Goal: Register for event/course

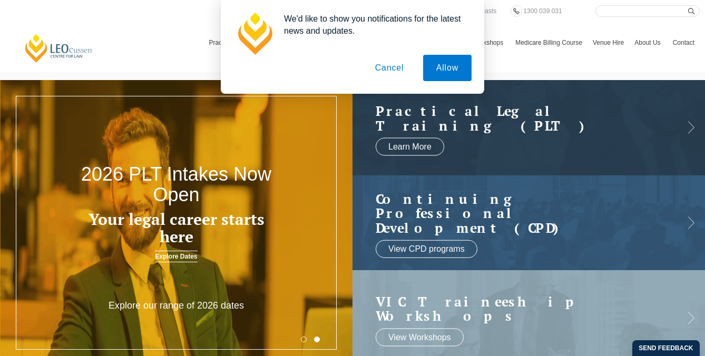
click at [394, 71] on button "Cancel" at bounding box center [389, 68] width 55 height 26
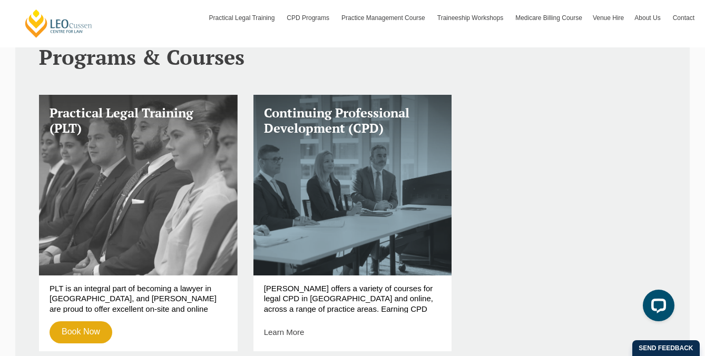
scroll to position [371, 0]
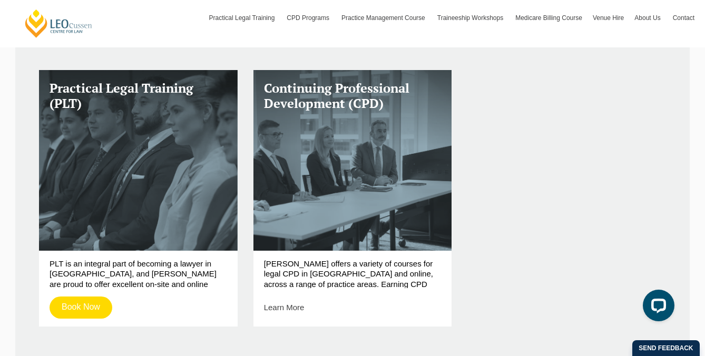
click at [88, 305] on link "Book Now" at bounding box center [81, 307] width 63 height 22
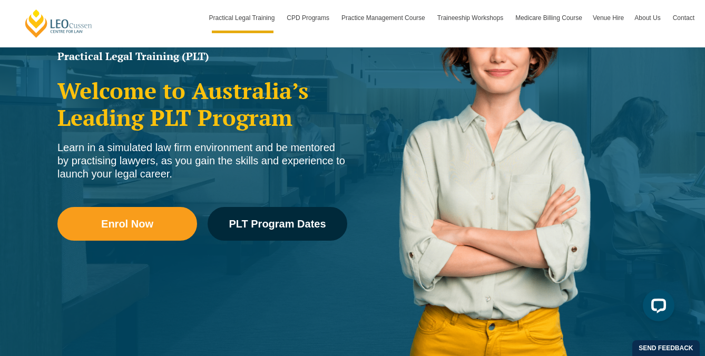
scroll to position [179, 0]
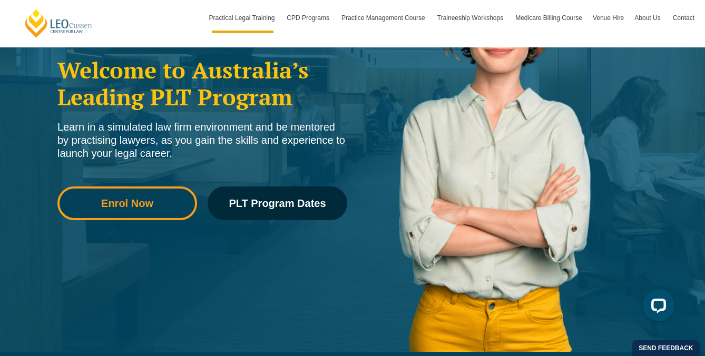
click at [136, 201] on span "Enrol Now" at bounding box center [127, 203] width 52 height 11
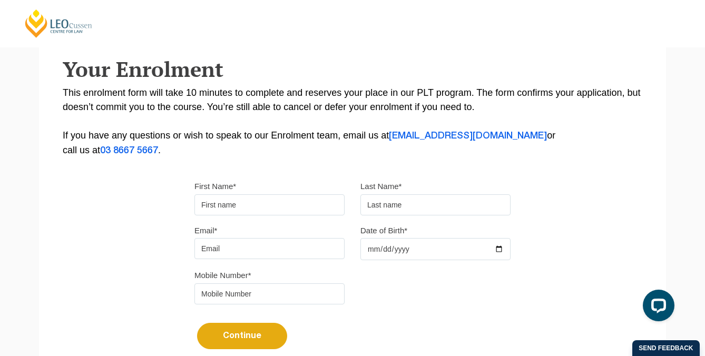
click at [218, 199] on input "First Name*" at bounding box center [269, 204] width 150 height 21
type input "Lily"
type input "Raynes"
type input "rayneslily@gmail.com"
type input "0413266049"
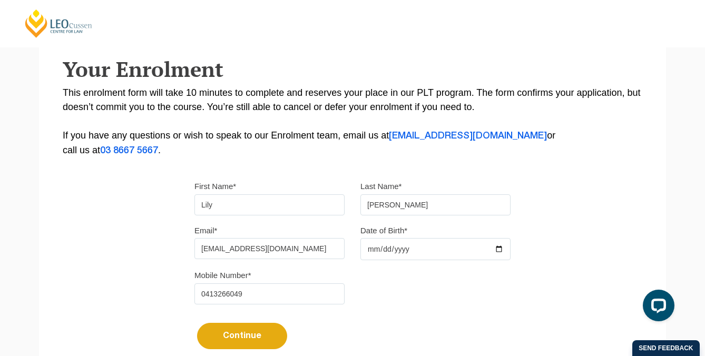
click at [374, 255] on input "Date of Birth*" at bounding box center [435, 249] width 150 height 22
type input "1995-10-26"
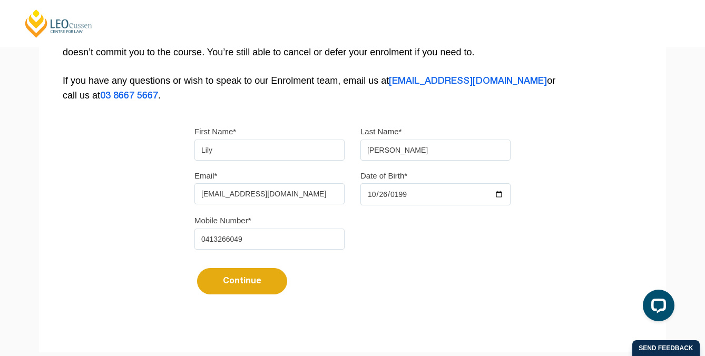
scroll to position [262, 0]
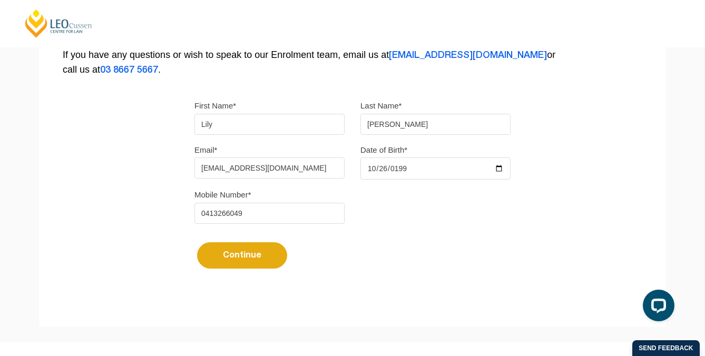
click at [243, 261] on button "Continue" at bounding box center [242, 255] width 90 height 26
select select
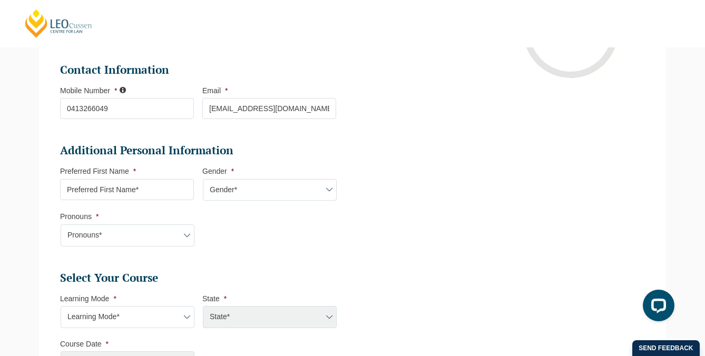
scroll to position [266, 0]
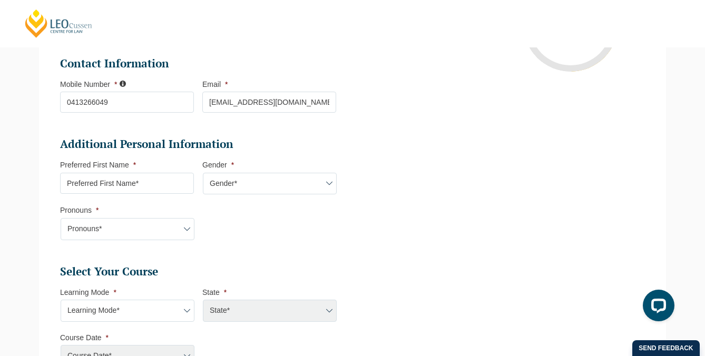
click at [181, 190] on input "Preferred First Name *" at bounding box center [127, 183] width 134 height 21
type input "Lily"
select select "ACT/NSW"
select select
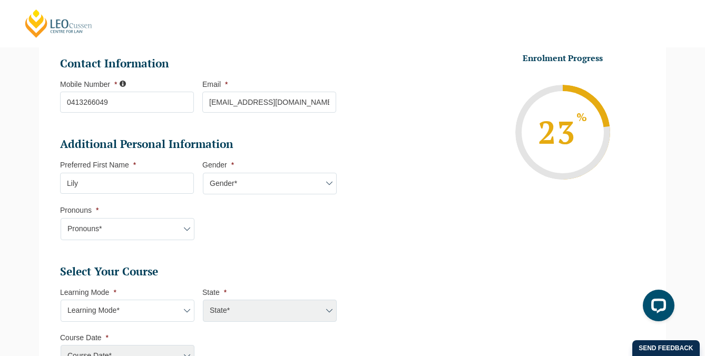
click at [260, 193] on select "Gender* Male Female Nonbinary Intersex Prefer not to disclose Other" at bounding box center [270, 184] width 134 height 22
select select "Female"
click at [159, 241] on li "Additional Personal Information Preferred First Name * Lily Gender * Gender* Ma…" at bounding box center [202, 194] width 284 height 114
click at [149, 233] on select "Pronouns* She/Her/Hers He/Him/His They/Them/Theirs Other Prefer not to disclose" at bounding box center [128, 229] width 134 height 22
select select "She/Her/Hers"
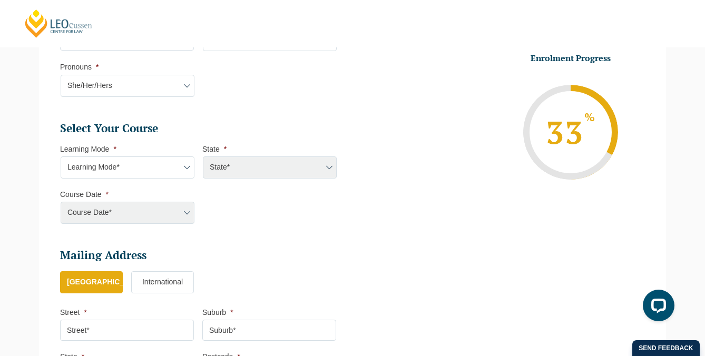
scroll to position [428, 0]
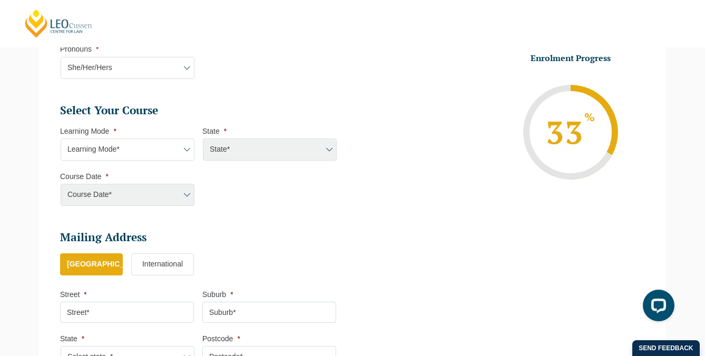
click at [166, 148] on select "Learning Mode* Online Full Time Learning Online Part Time Learning Blended Full…" at bounding box center [128, 149] width 134 height 22
click at [175, 153] on select "Learning Mode* Online Full Time Learning Online Part Time Learning Blended Full…" at bounding box center [128, 149] width 134 height 22
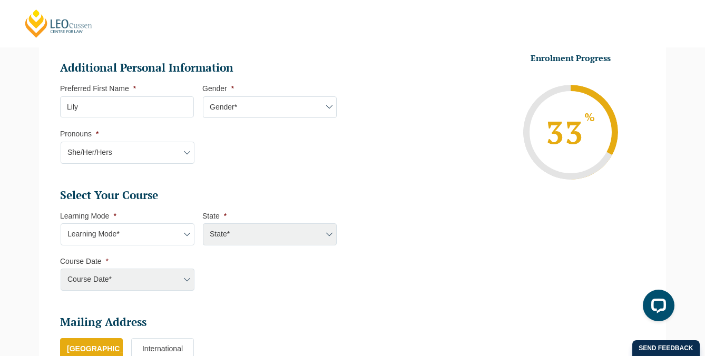
scroll to position [329, 0]
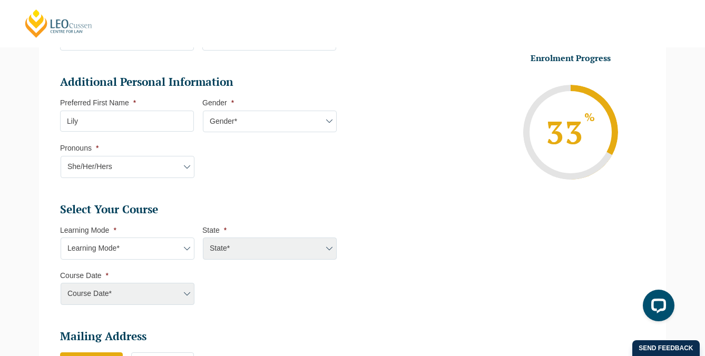
click at [231, 250] on div "State*" at bounding box center [269, 248] width 134 height 22
click at [220, 251] on div "State*" at bounding box center [269, 248] width 134 height 22
click at [177, 252] on select "Learning Mode* Online Full Time Learning Online Part Time Learning Blended Full…" at bounding box center [128, 248] width 134 height 22
select select "Blended Full Time Learning"
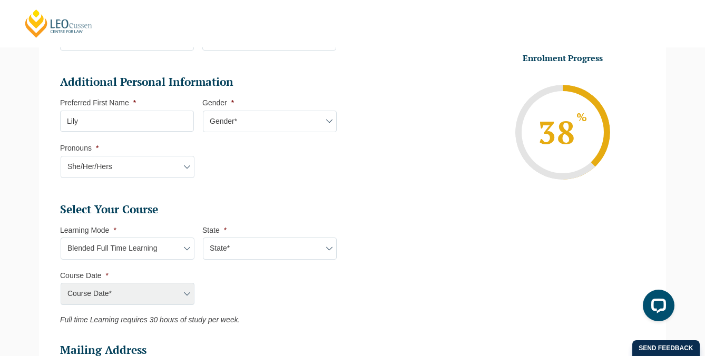
click at [227, 253] on select "State* ACT/NSW QLD SA VIC WA" at bounding box center [270, 248] width 134 height 22
select select "VIC"
click at [180, 299] on select "Course Date* September 2025 (22-Sep-2025 to 20-Feb-2026) December 2025 (08-Dec-…" at bounding box center [128, 294] width 134 height 22
select select "September 2025 (22-Sep-2025 to 20-Feb-2026)"
type input "Intake 10 September 2025 FT"
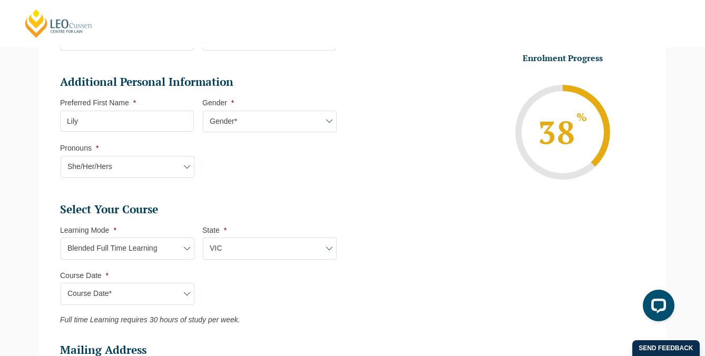
type input "Practical Legal Training (VIC)"
select select "VIC PLT (SEP) 2025 Full Time Blended"
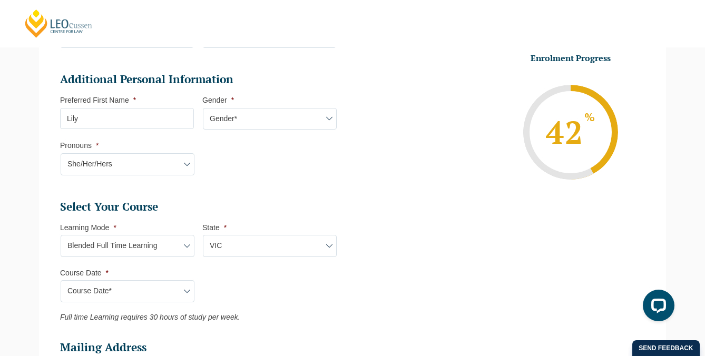
scroll to position [397, 0]
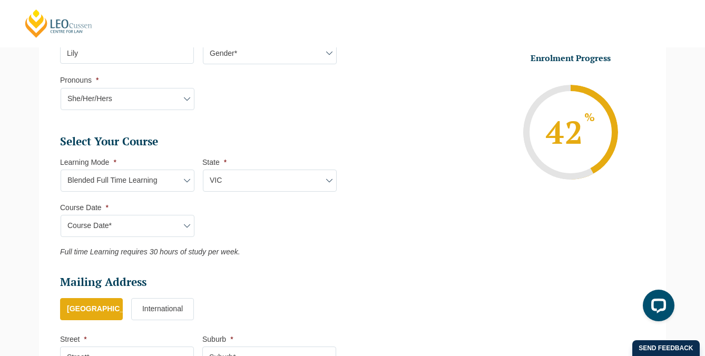
click at [189, 177] on select "Learning Mode* Online Full Time Learning Online Part Time Learning Blended Full…" at bounding box center [128, 181] width 134 height 22
select select "Online Full Time Learning"
select select
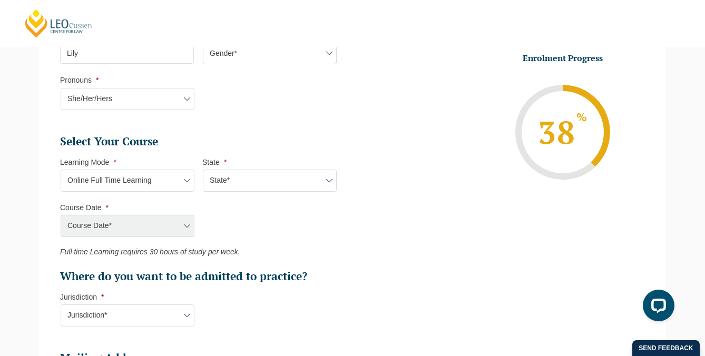
click at [245, 189] on select "State* National (ACT/NSW, VIC, QLD, SA, WA)" at bounding box center [270, 181] width 134 height 22
select select "National (ACT/NSW, VIC, QLD, SA, WA)"
click at [185, 222] on select "Course Date* September 2025 (22-Sep-2025 to 20-Feb-2026) December 2025 (08-Dec-…" at bounding box center [128, 226] width 134 height 22
select select "September 2025 (22-Sep-2025 to 20-Feb-2026)"
type input "Intake 10 September 2025 FT"
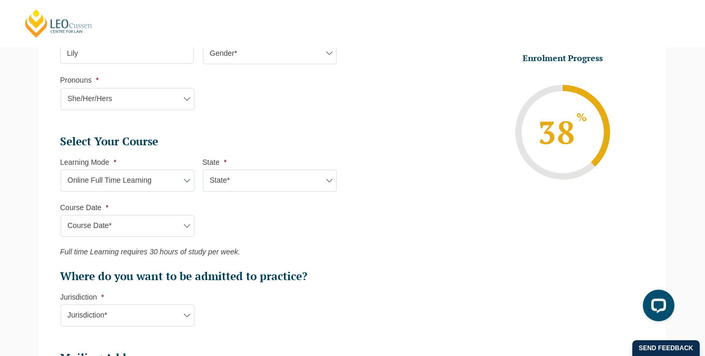
type input "Practical Legal Training (NAT)"
select select "NAT PLT (SEP) 2025 Full Time Online"
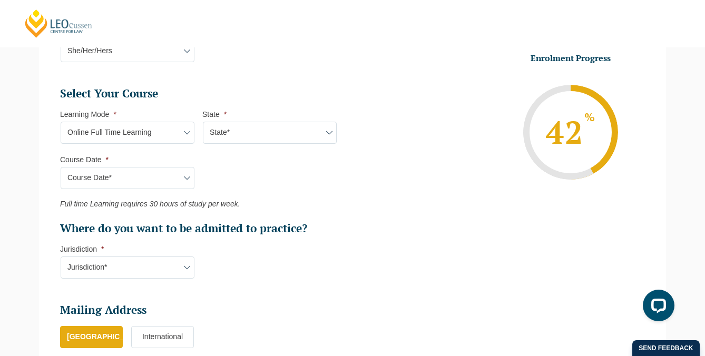
scroll to position [449, 0]
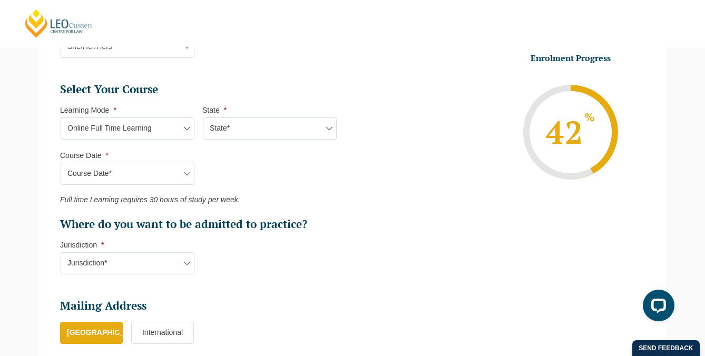
click at [189, 262] on select "Jurisdiction* VIC ACT/NSW SA WA QLD" at bounding box center [128, 263] width 134 height 22
select select "VIC"
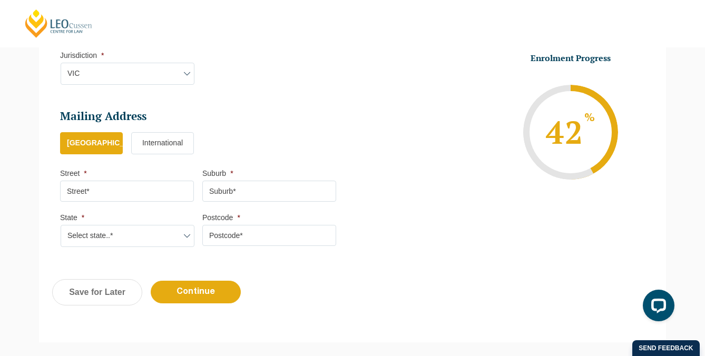
scroll to position [651, 0]
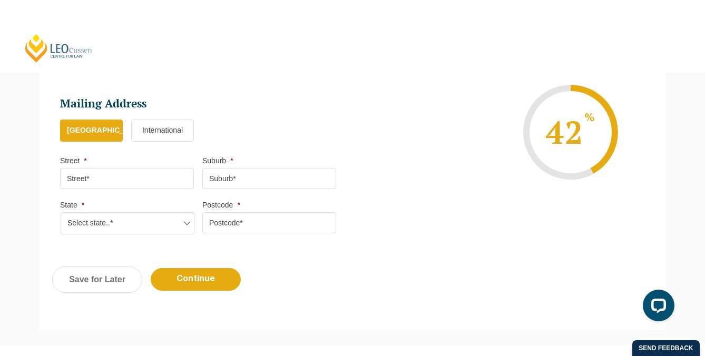
click at [135, 185] on input "Street *" at bounding box center [127, 178] width 134 height 21
type input "2/42 King Street"
click at [277, 185] on input "Suburb *" at bounding box center [269, 178] width 134 height 21
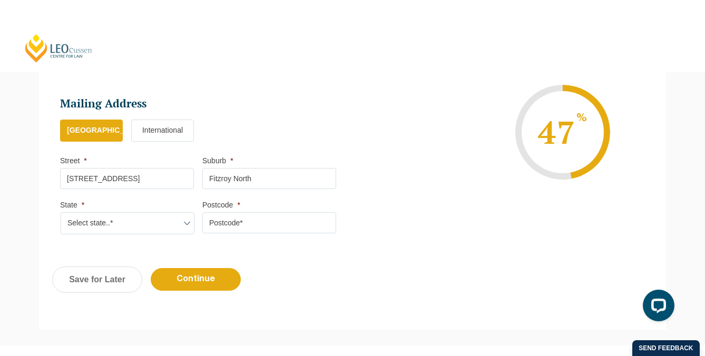
type input "Fitzroy North"
click at [142, 225] on select "Select state..* VIC WA QLD SA NSW NT ACT TAS" at bounding box center [128, 223] width 134 height 22
select select "VIC"
click at [240, 223] on input "Postcode *" at bounding box center [269, 222] width 134 height 21
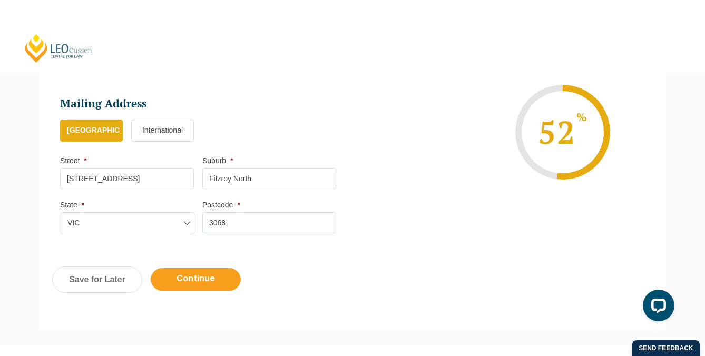
type input "3068"
click at [205, 288] on input "Continue" at bounding box center [196, 279] width 90 height 23
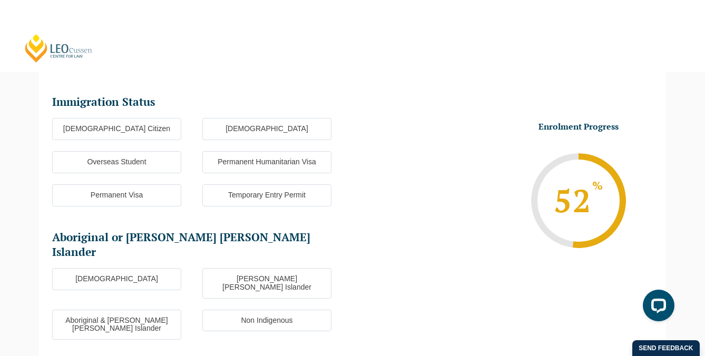
scroll to position [91, 0]
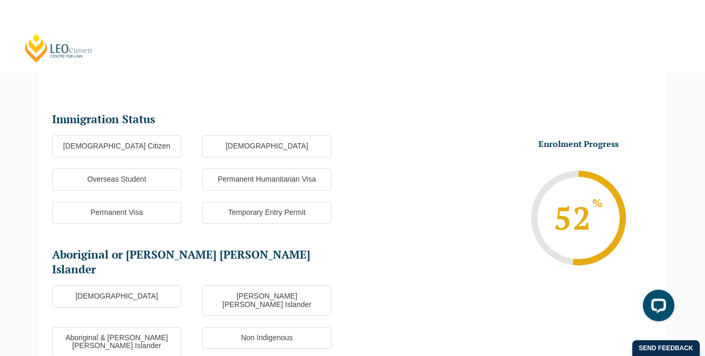
click at [136, 144] on label "Australian Citizen" at bounding box center [116, 146] width 129 height 22
click at [0, 0] on input "Australian Citizen" at bounding box center [0, 0] width 0 height 0
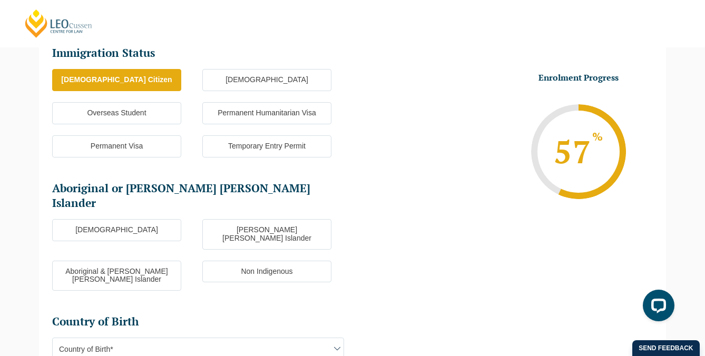
click at [222, 261] on label "Non Indigenous" at bounding box center [266, 272] width 129 height 22
click at [0, 0] on input "Non Indigenous" at bounding box center [0, 0] width 0 height 0
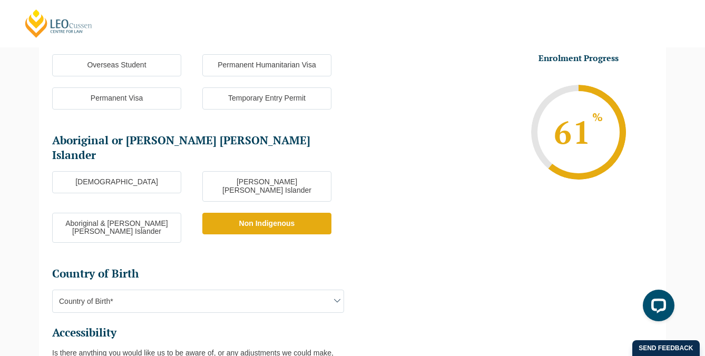
scroll to position [213, 0]
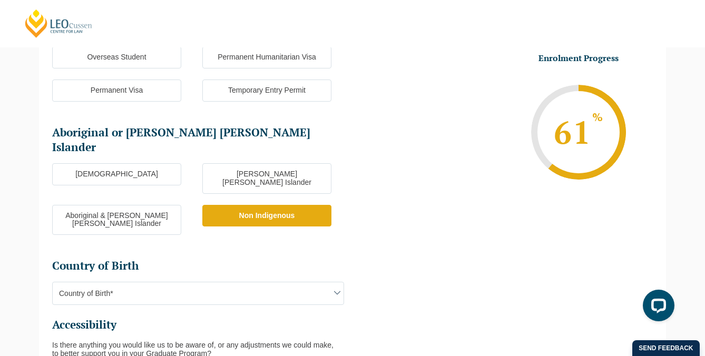
click at [191, 282] on span "Country of Birth*" at bounding box center [198, 293] width 291 height 22
click at [145, 282] on span "Adelie Land (France)" at bounding box center [198, 293] width 291 height 22
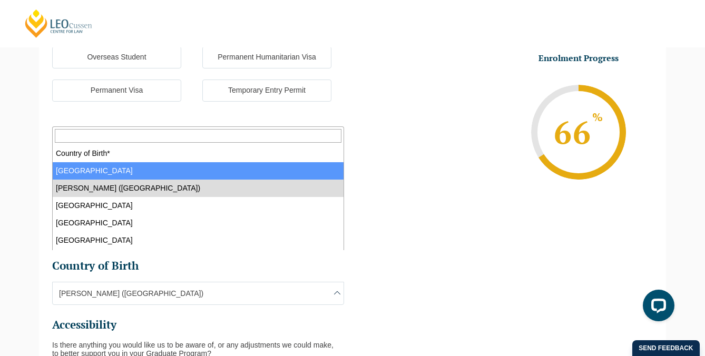
select select "Australia 1101"
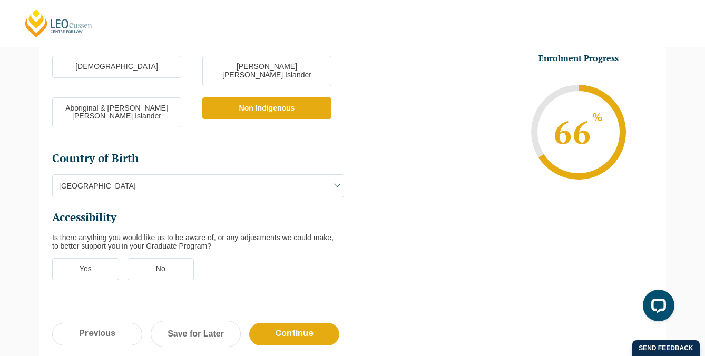
scroll to position [323, 0]
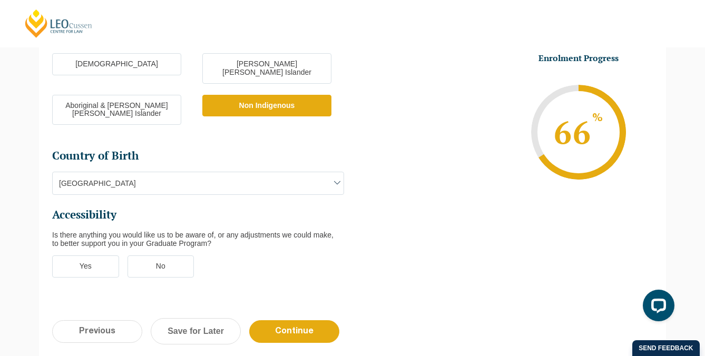
click at [149, 255] on label "No" at bounding box center [160, 266] width 67 height 22
click at [0, 0] on input "No" at bounding box center [0, 0] width 0 height 0
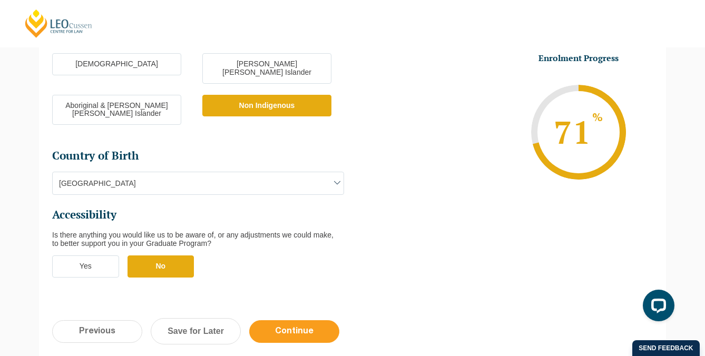
click at [282, 320] on input "Continue" at bounding box center [294, 331] width 90 height 23
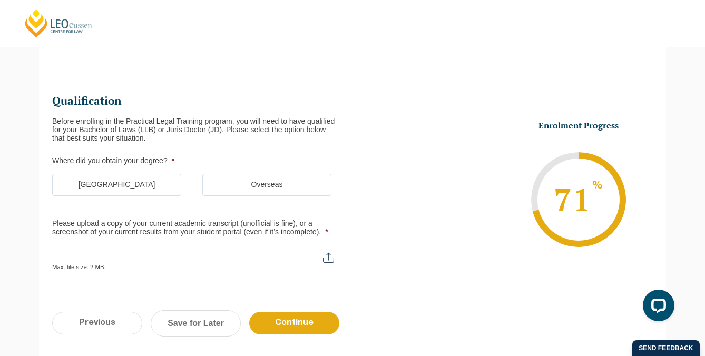
scroll to position [111, 0]
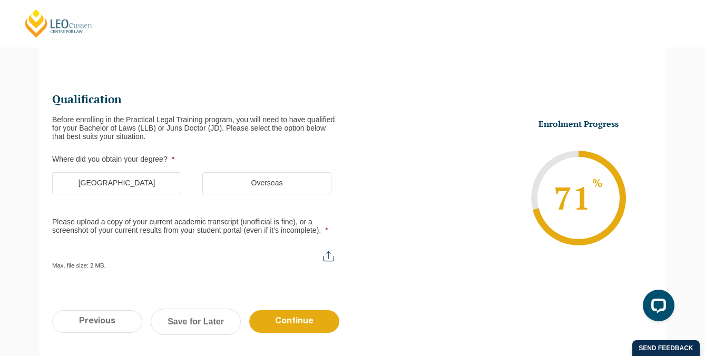
click at [158, 182] on label "Australia" at bounding box center [116, 183] width 129 height 22
click at [0, 0] on input "Australia" at bounding box center [0, 0] width 0 height 0
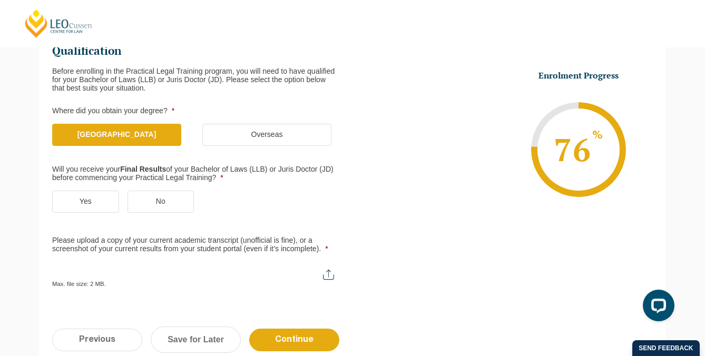
scroll to position [163, 0]
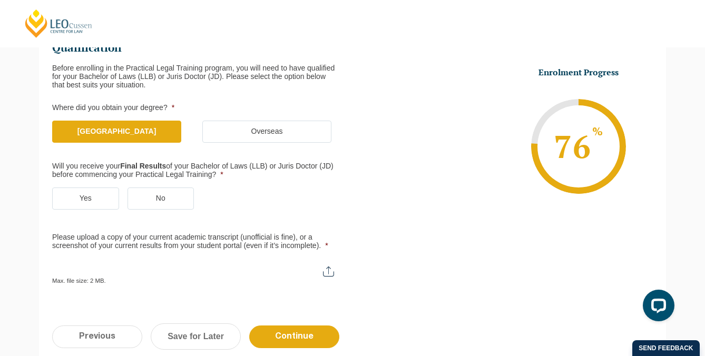
click at [104, 199] on label "Yes" at bounding box center [85, 198] width 67 height 22
click at [0, 0] on input "Yes" at bounding box center [0, 0] width 0 height 0
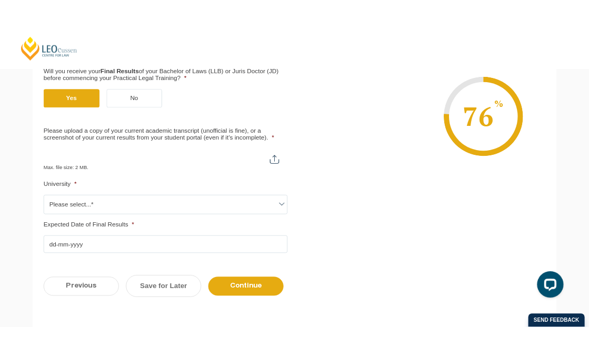
scroll to position [281, 0]
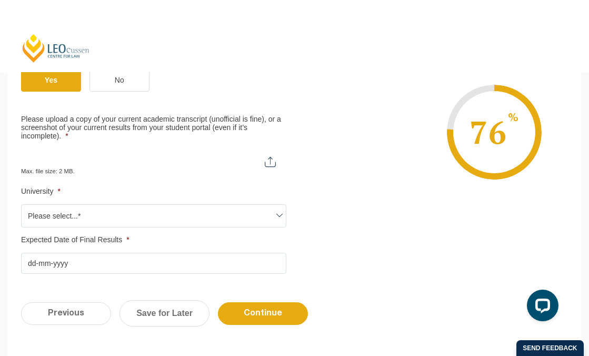
type input "C:\fakepath\Monash University Transcript.pdf"
click at [185, 218] on span "Please select...*" at bounding box center [154, 216] width 264 height 22
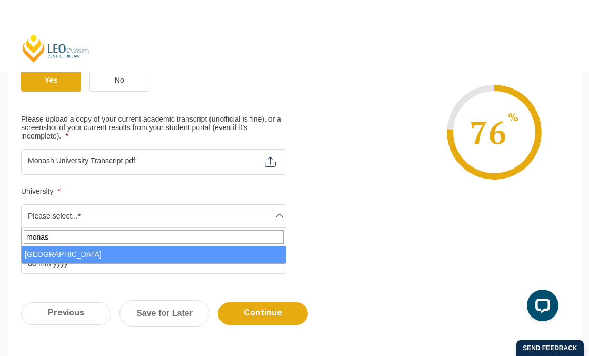
type input "monas"
select select "Monash University"
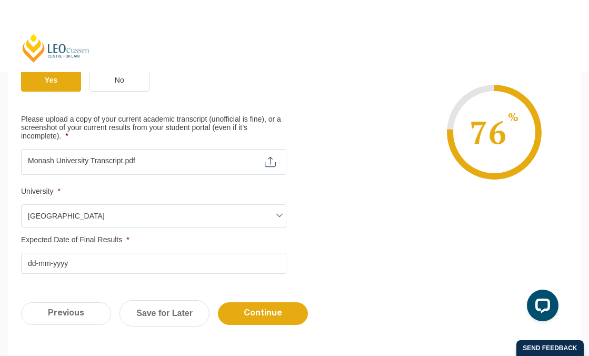
click at [66, 262] on input "Expected Date of Final Results *" at bounding box center [153, 263] width 265 height 21
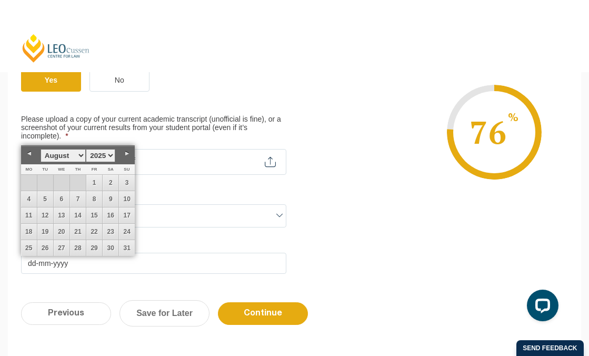
click at [81, 154] on select "January February March April May June July August September October November De…" at bounding box center [63, 155] width 45 height 13
click at [111, 156] on select "1925 1926 1927 1928 1929 1930 1931 1932 1933 1934 1935 1936 1937 1938 1939 1940…" at bounding box center [100, 155] width 29 height 13
click at [47, 245] on link "27" at bounding box center [45, 248] width 16 height 16
type input "27-09-2022"
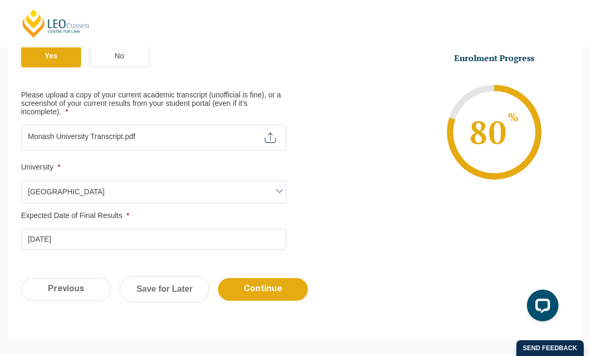
scroll to position [305, 0]
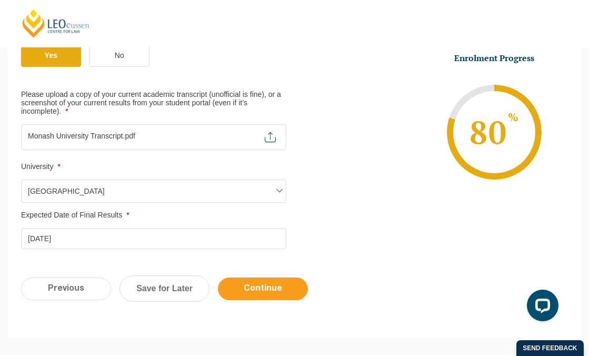
click at [255, 291] on input "Continue" at bounding box center [263, 289] width 90 height 23
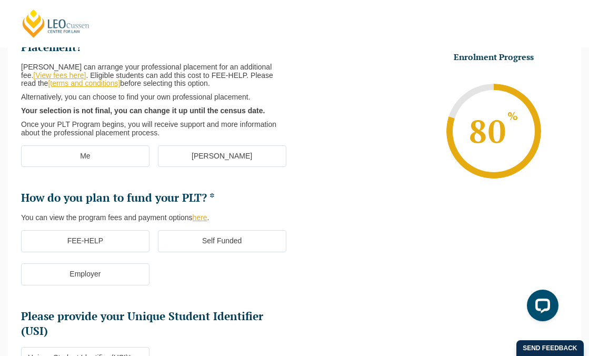
scroll to position [169, 0]
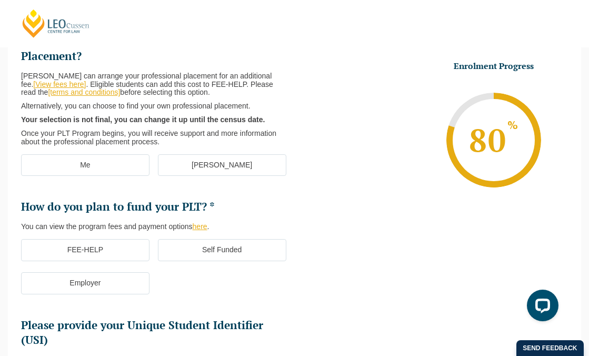
click at [180, 168] on label "[PERSON_NAME]" at bounding box center [222, 165] width 128 height 22
click at [0, 0] on input "[PERSON_NAME]" at bounding box center [0, 0] width 0 height 0
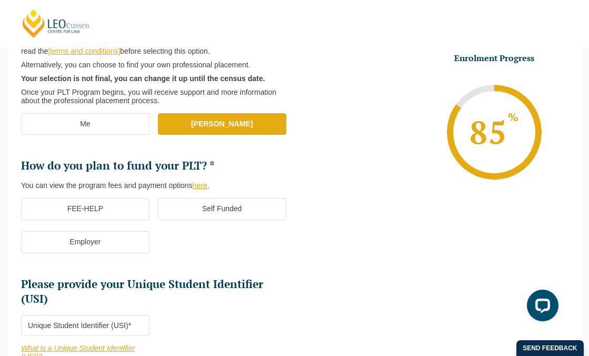
scroll to position [214, 0]
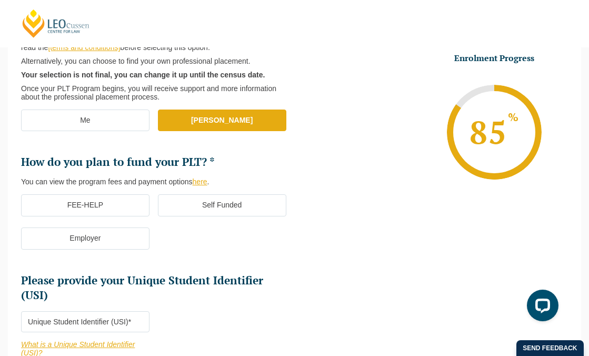
click at [129, 200] on label "FEE-HELP" at bounding box center [85, 205] width 128 height 22
click at [0, 0] on input "FEE-HELP" at bounding box center [0, 0] width 0 height 0
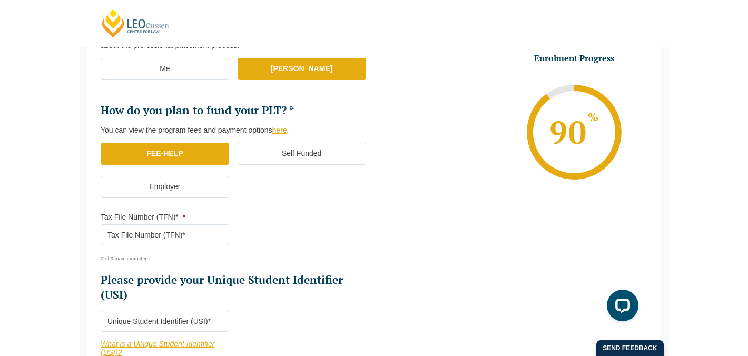
scroll to position [288, 0]
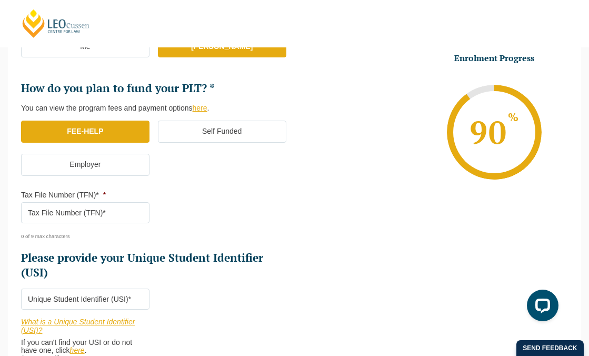
click at [105, 212] on input "Tax File Number (TFN)* *" at bounding box center [85, 212] width 128 height 21
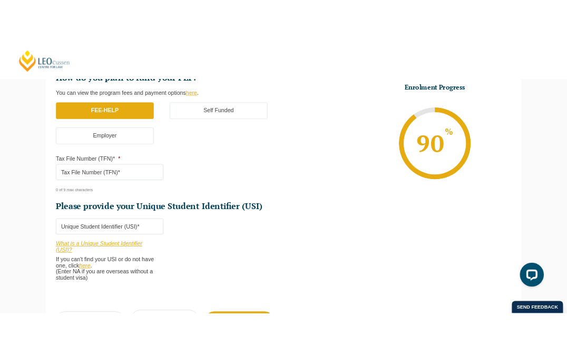
scroll to position [335, 0]
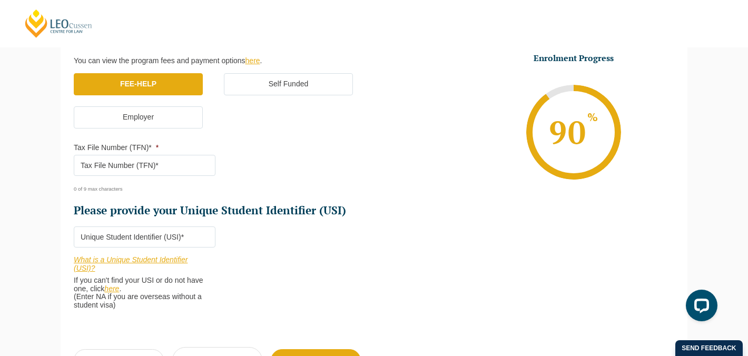
paste input "Taxfile"
type input "T"
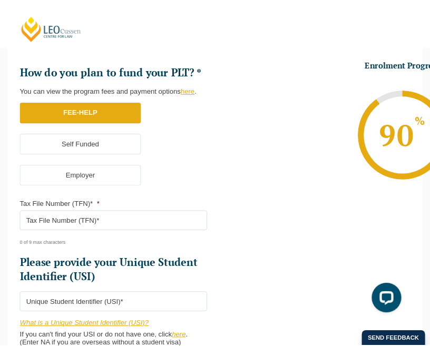
scroll to position [351, 0]
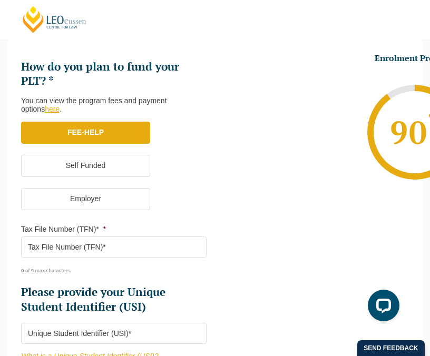
click at [95, 247] on input "Tax File Number (TFN)* *" at bounding box center [113, 246] width 185 height 21
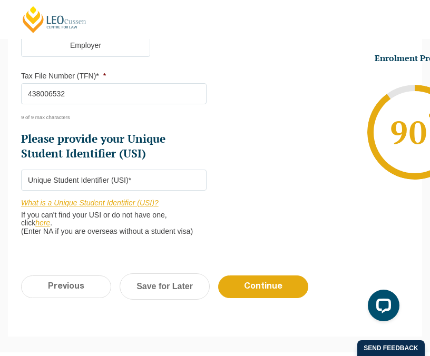
scroll to position [525, 0]
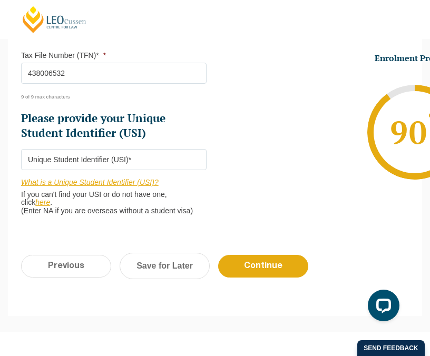
type input "438006532"
click at [173, 160] on input "Please provide your Unique Student Identifier (USI) *" at bounding box center [113, 159] width 185 height 21
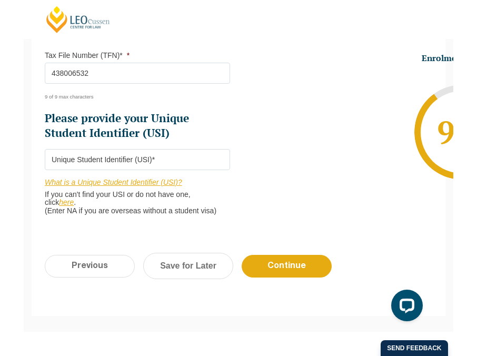
scroll to position [486, 0]
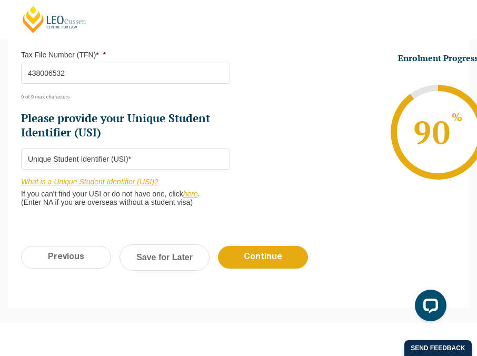
type input "q"
type input "Q4RQXEX5TN"
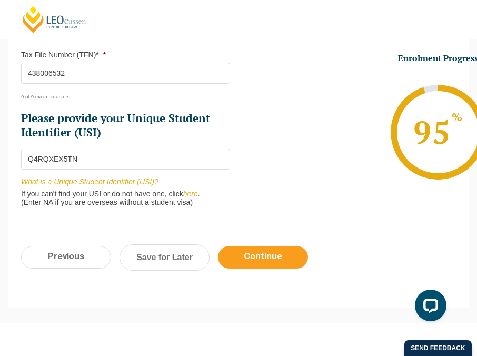
click at [250, 253] on input "Continue" at bounding box center [263, 257] width 90 height 23
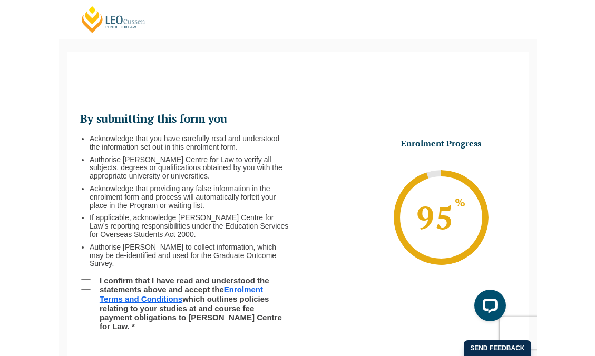
scroll to position [58, 0]
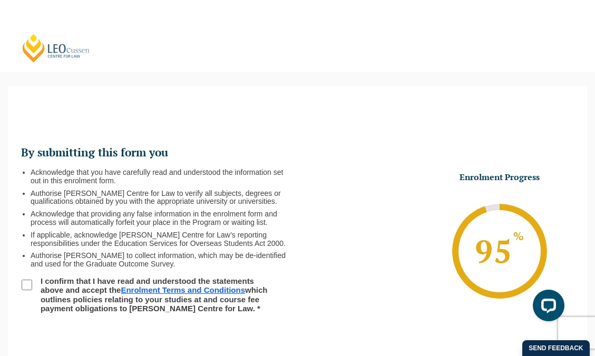
click at [25, 284] on input "I confirm that I have read and understood the statements above and accept the E…" at bounding box center [27, 285] width 11 height 11
checkbox input "true"
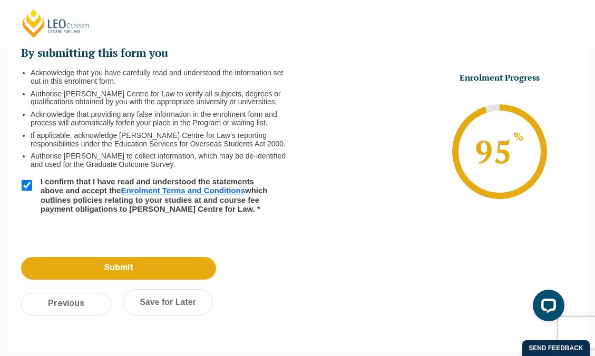
scroll to position [162, 0]
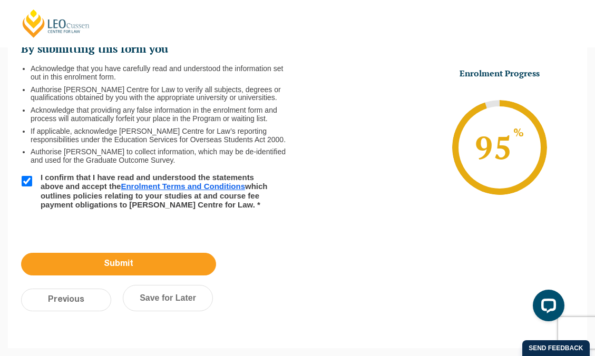
click at [157, 263] on input "Submit" at bounding box center [118, 264] width 195 height 23
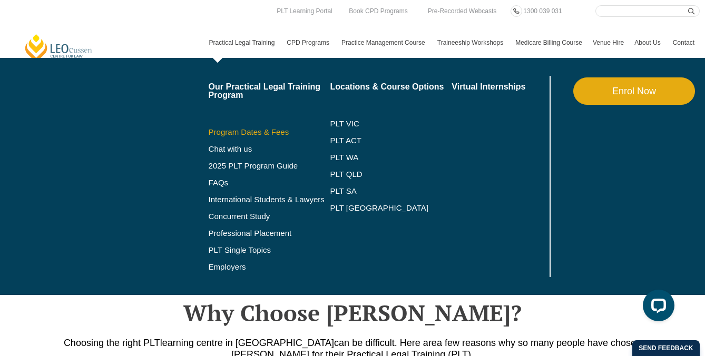
click at [228, 133] on link "Program Dates & Fees" at bounding box center [270, 132] width 122 height 8
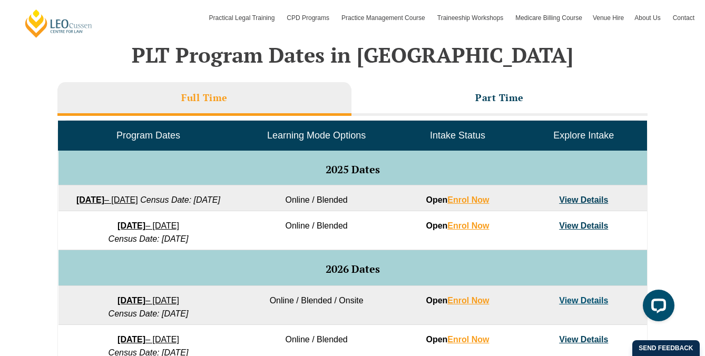
scroll to position [458, 0]
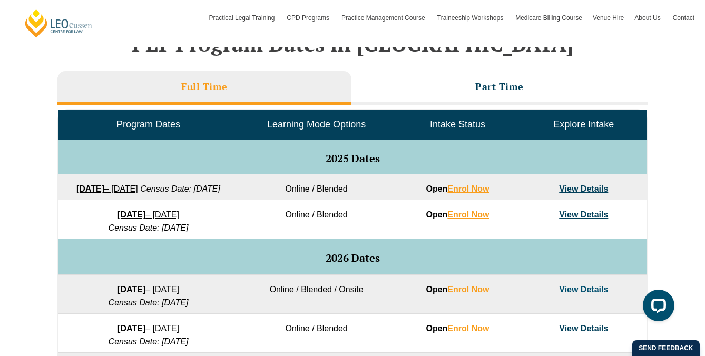
click at [583, 190] on link "View Details" at bounding box center [583, 188] width 49 height 9
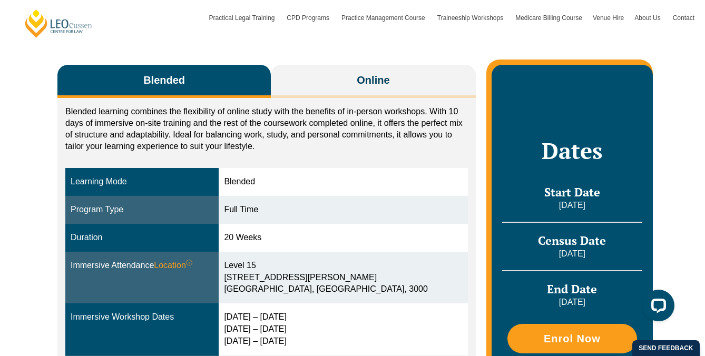
scroll to position [170, 0]
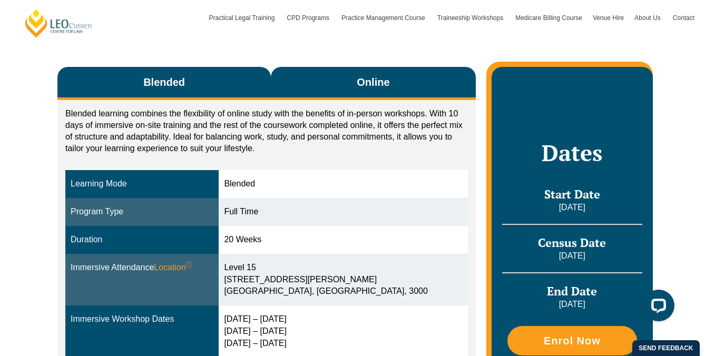
click at [361, 81] on span "Online" at bounding box center [373, 82] width 33 height 15
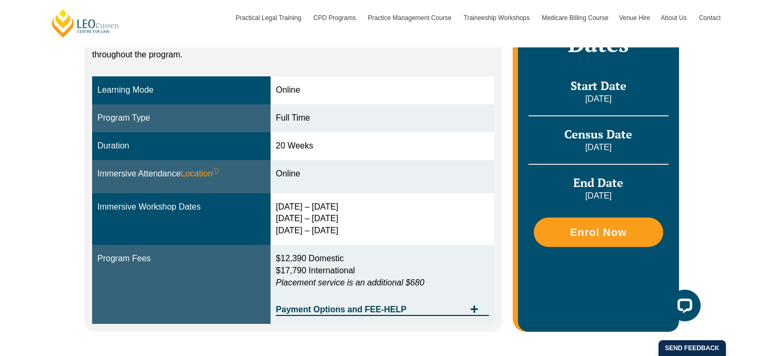
scroll to position [250, 0]
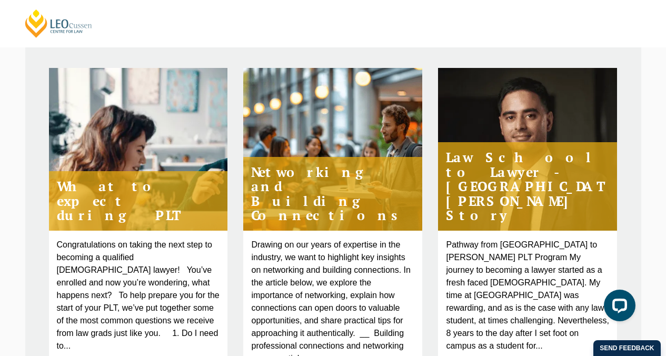
scroll to position [424, 0]
